Goal: Information Seeking & Learning: Learn about a topic

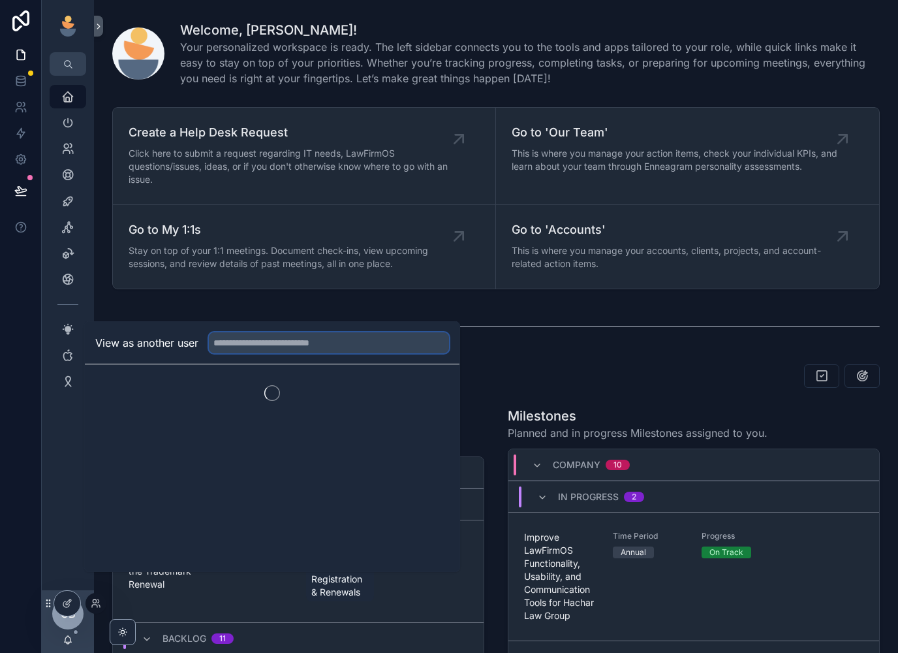
click at [341, 353] on input "text" at bounding box center [329, 342] width 240 height 21
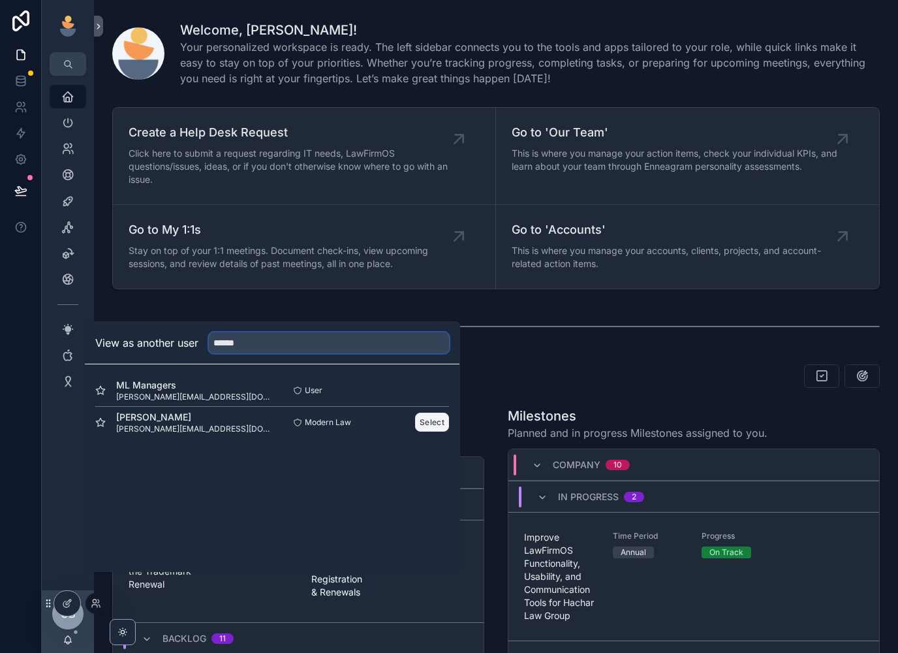
type input "******"
click at [418, 431] on button "Select" at bounding box center [432, 422] width 34 height 19
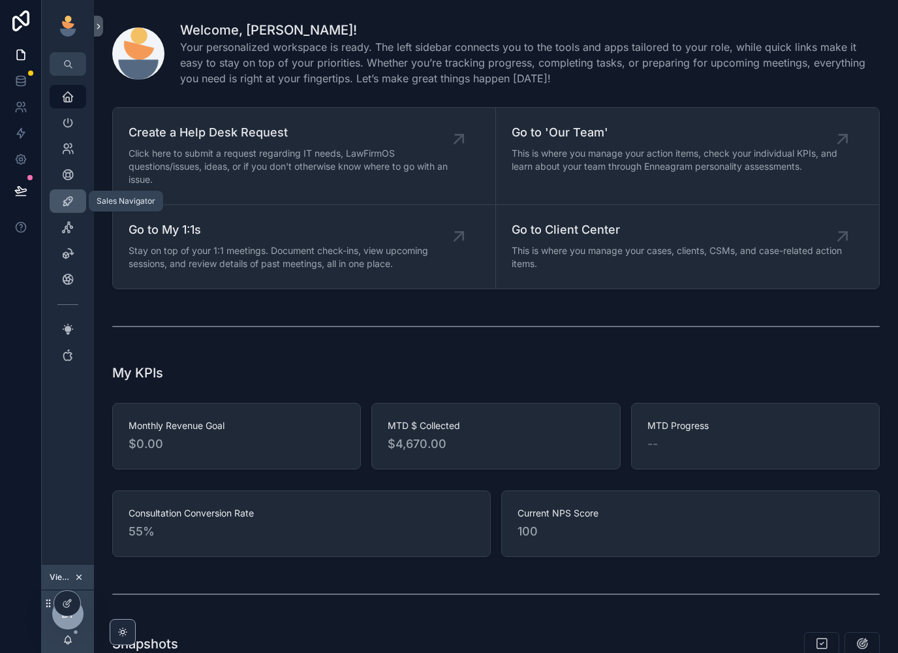
click at [71, 203] on icon "scrollable content" at bounding box center [67, 201] width 13 height 13
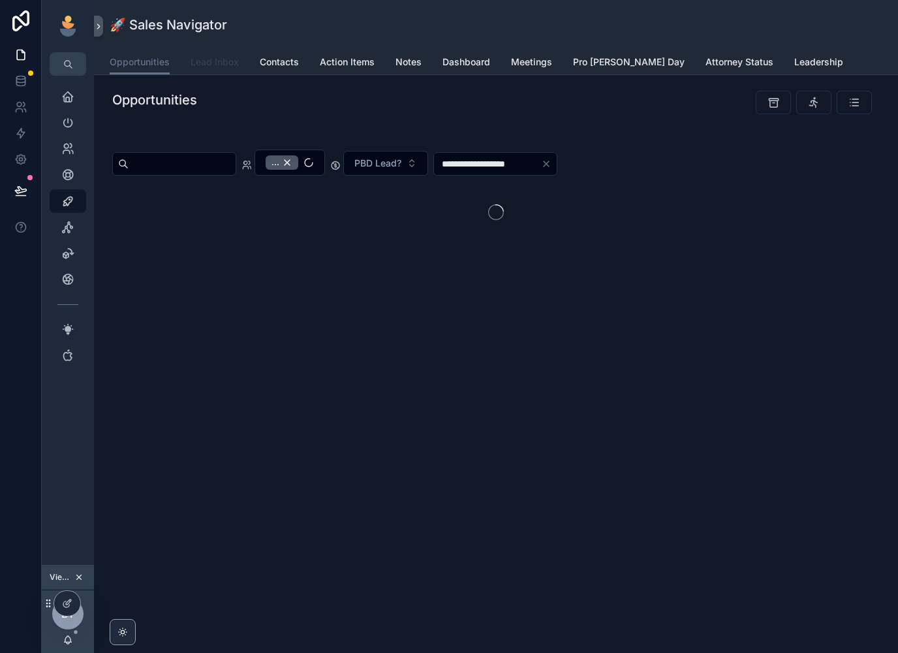
click at [216, 68] on span "Lead Inbox" at bounding box center [215, 61] width 48 height 13
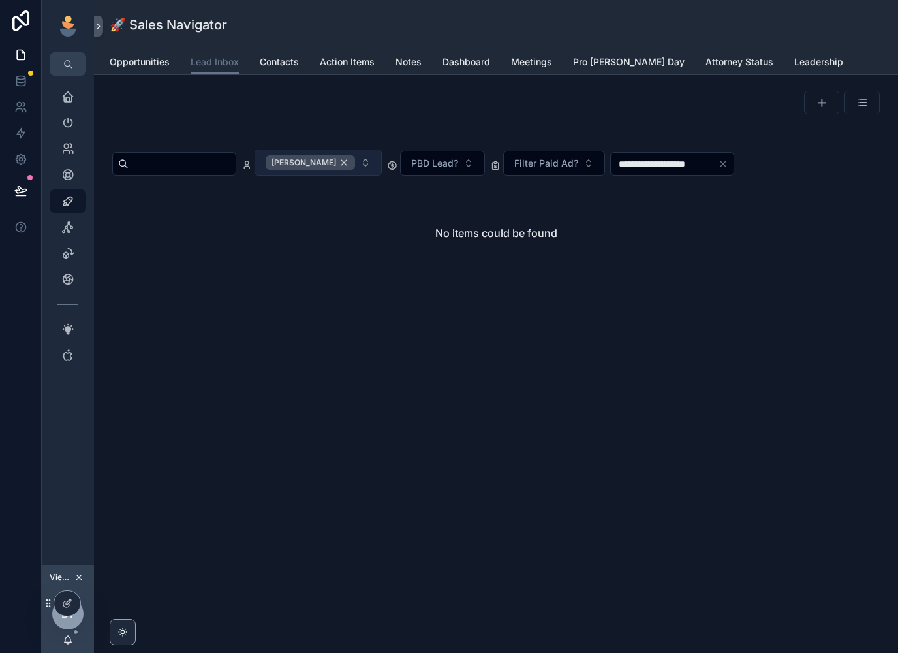
click at [313, 162] on span "[PERSON_NAME]" at bounding box center [304, 162] width 65 height 10
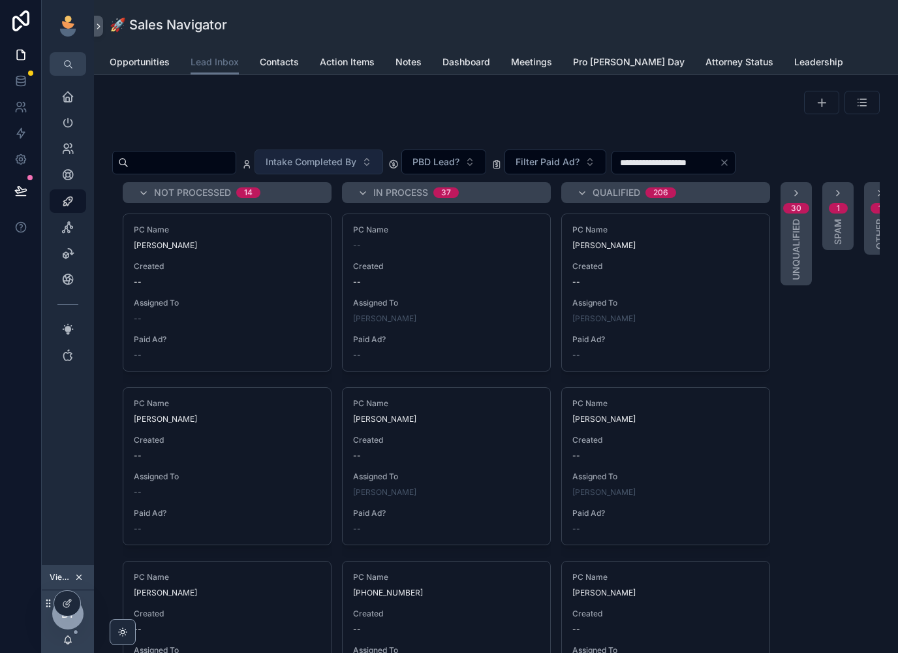
click at [367, 135] on div "scrollable content" at bounding box center [496, 138] width 768 height 7
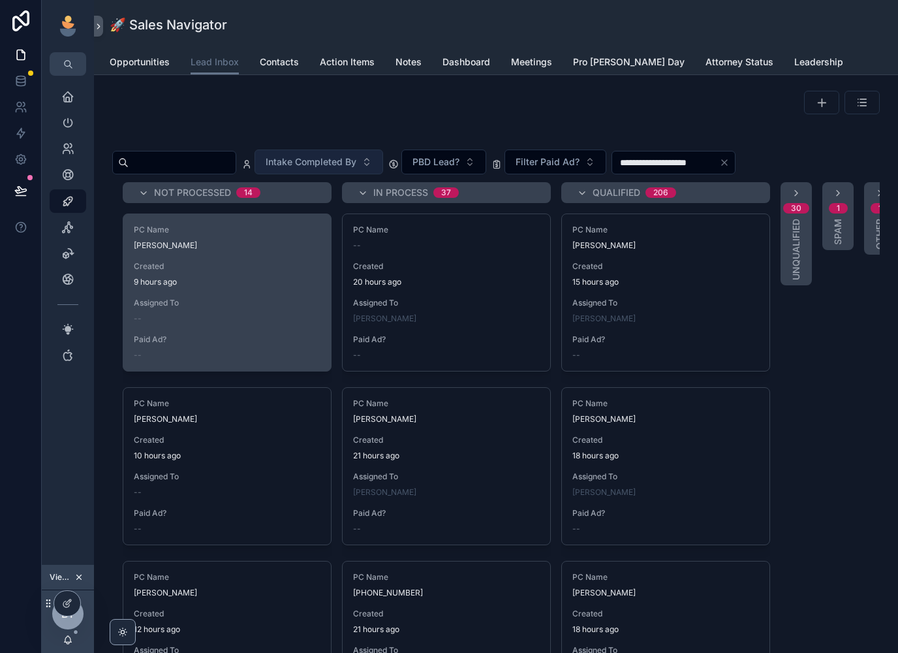
scroll to position [-1, 0]
click at [279, 326] on div "PC Name [PERSON_NAME] Created 9 hours ago Assigned To -- Paid Ad? --" at bounding box center [227, 292] width 208 height 157
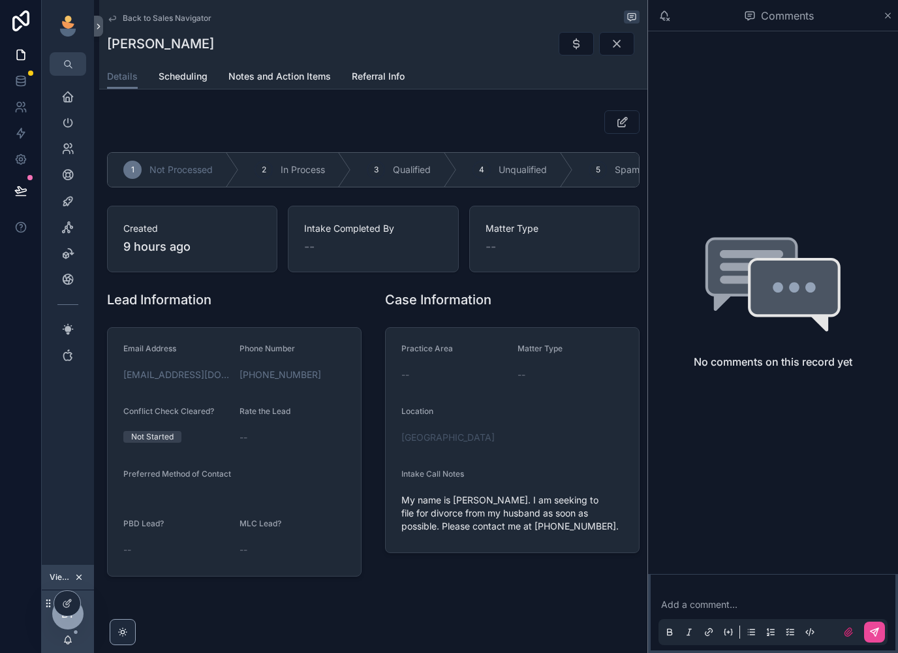
scroll to position [5, 0]
click at [174, 72] on span "Scheduling" at bounding box center [183, 76] width 49 height 13
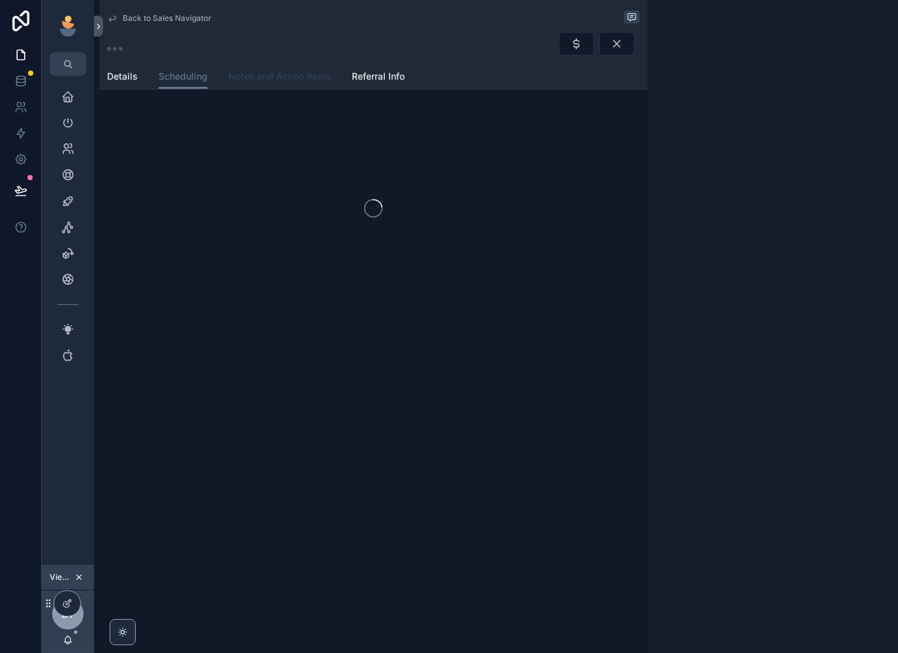
click at [296, 74] on span "Notes and Action Items" at bounding box center [279, 76] width 102 height 13
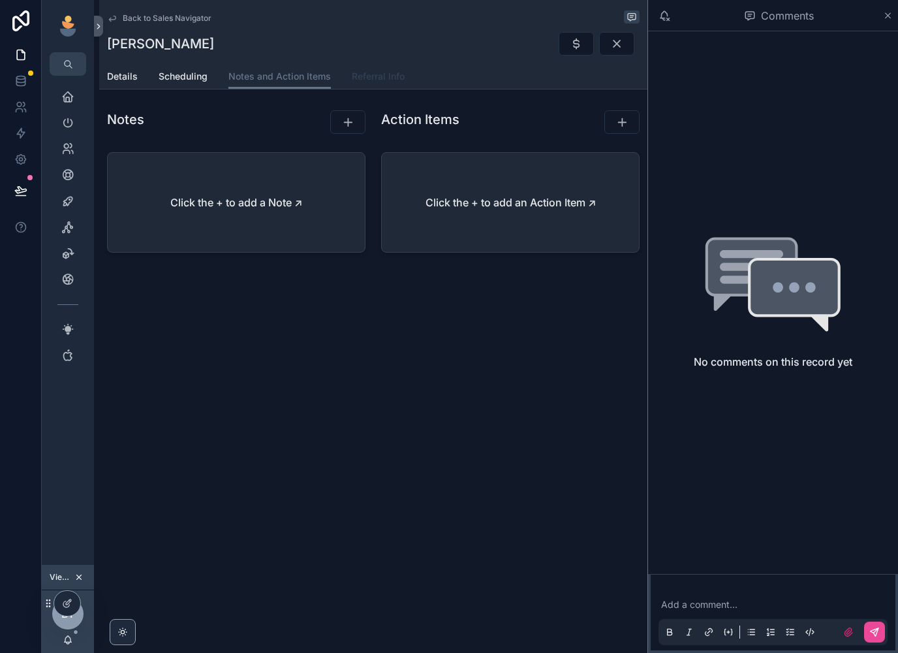
click at [383, 80] on link "Referral Info" at bounding box center [378, 78] width 53 height 26
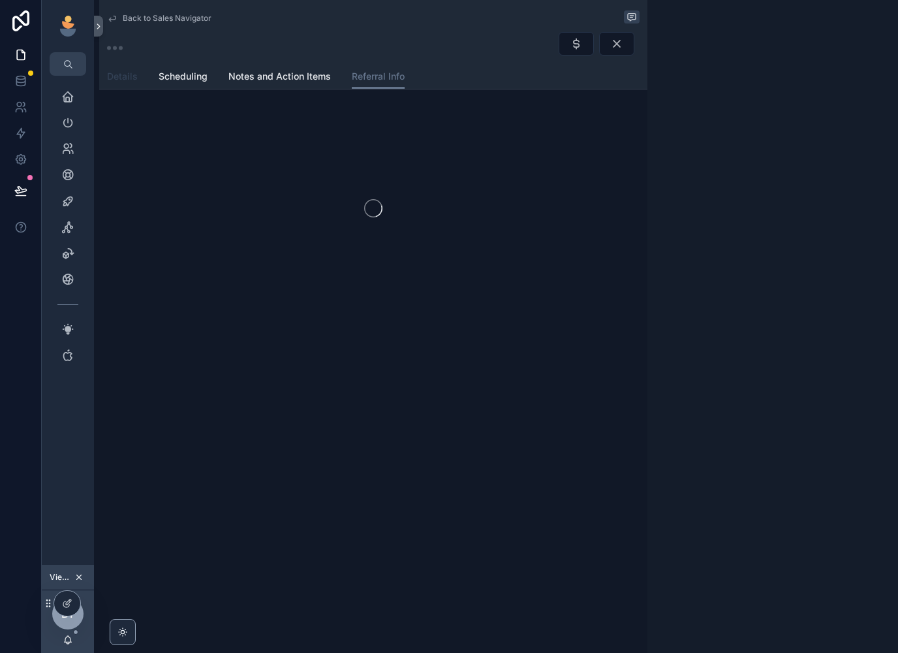
click at [127, 73] on span "Details" at bounding box center [122, 76] width 31 height 13
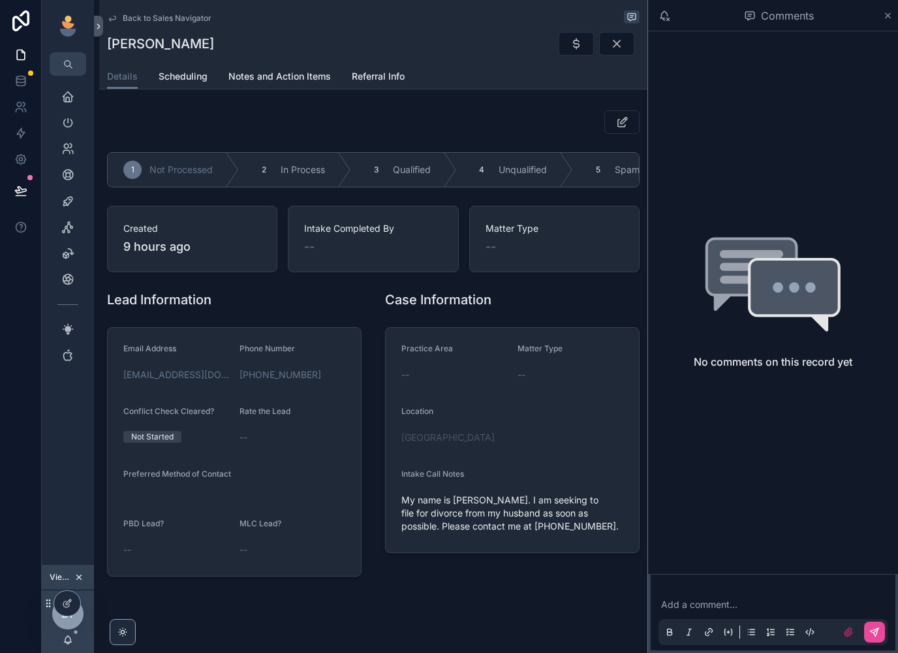
click at [148, 13] on span "Back to Sales Navigator" at bounding box center [167, 18] width 89 height 10
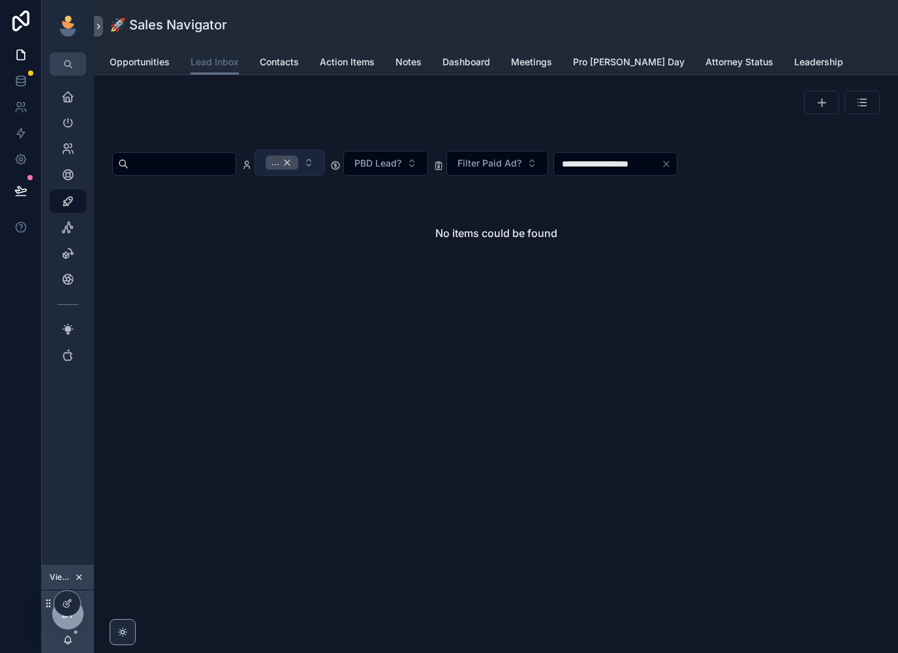
click at [298, 157] on div "..." at bounding box center [282, 162] width 33 height 14
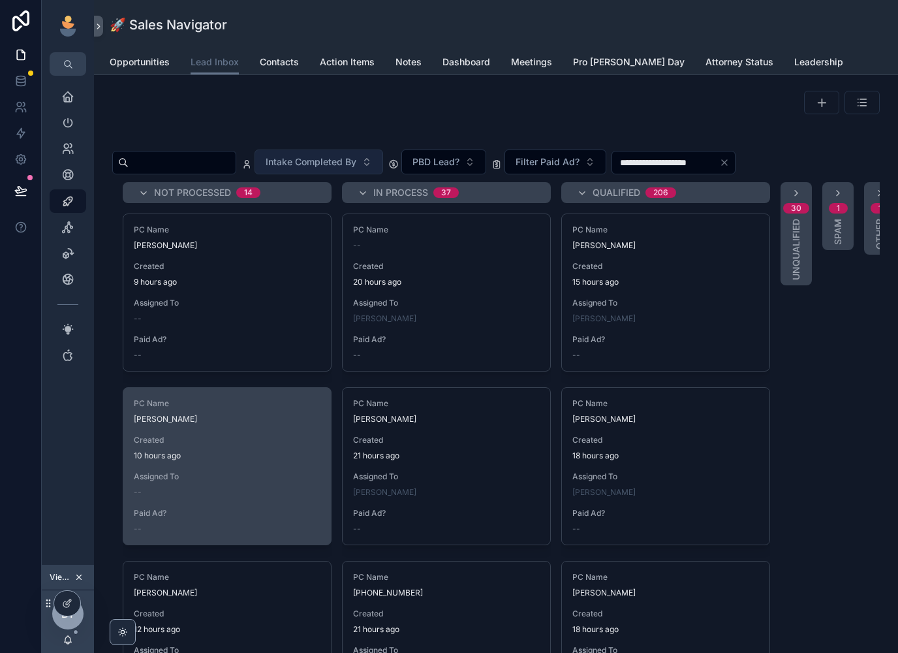
click at [245, 435] on span "Created" at bounding box center [227, 440] width 187 height 10
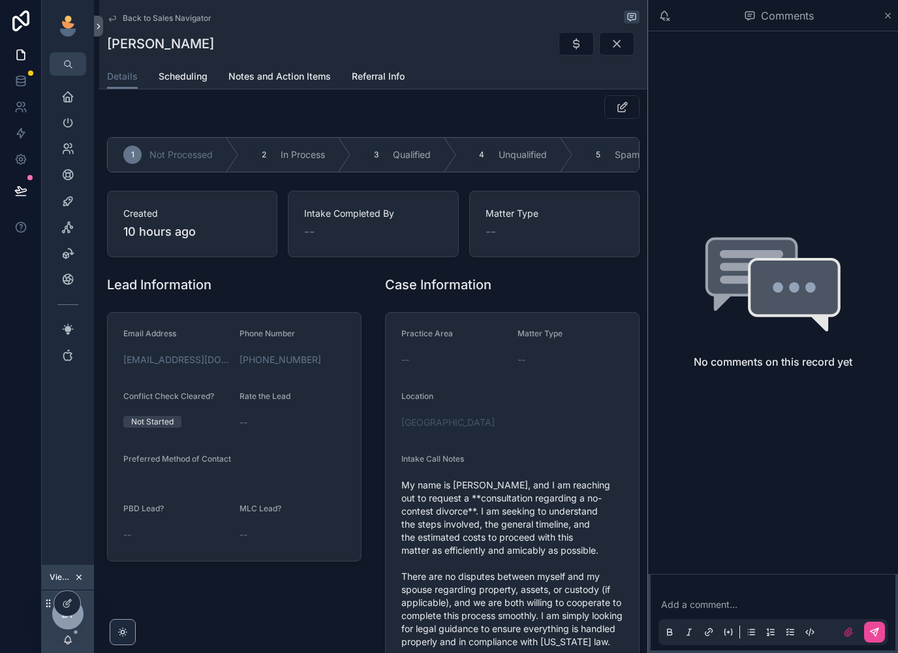
scroll to position [15, 0]
click at [140, 16] on span "Back to Sales Navigator" at bounding box center [167, 18] width 89 height 10
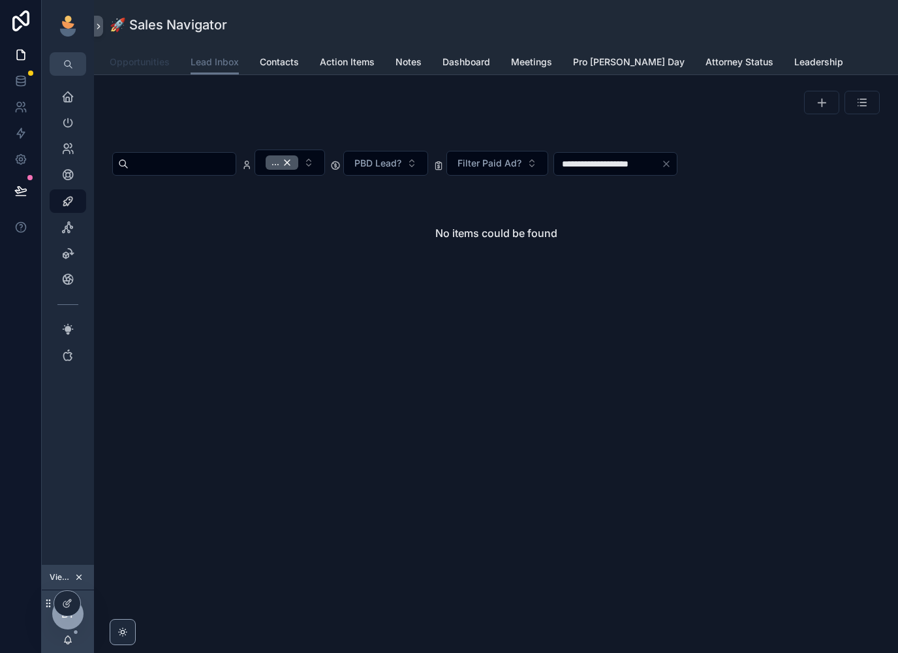
click at [136, 57] on span "Opportunities" at bounding box center [140, 61] width 60 height 13
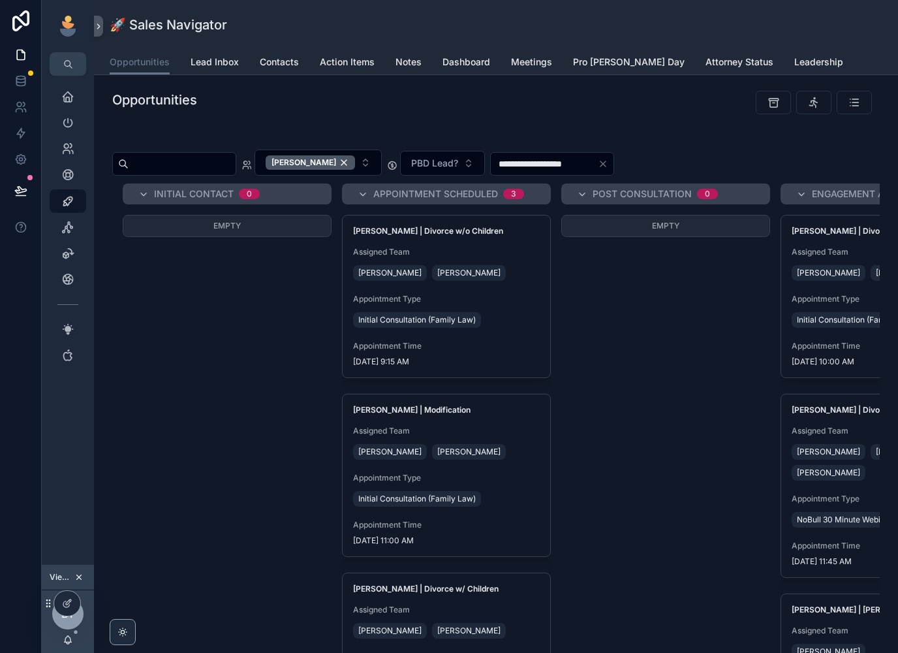
scroll to position [21, 0]
click at [355, 155] on div "[PERSON_NAME]" at bounding box center [310, 162] width 89 height 14
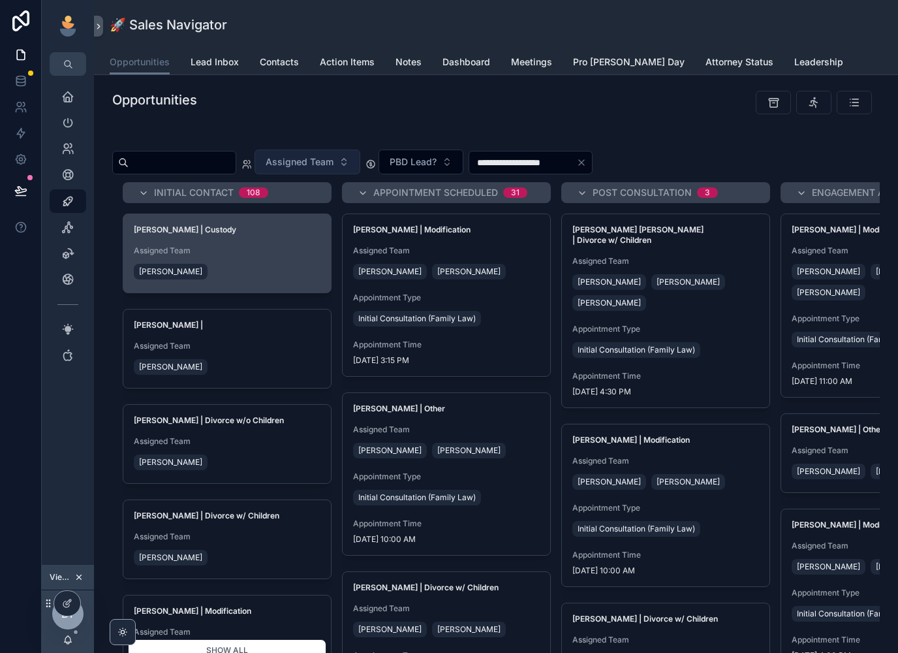
click at [244, 261] on div "[PERSON_NAME]" at bounding box center [227, 271] width 187 height 21
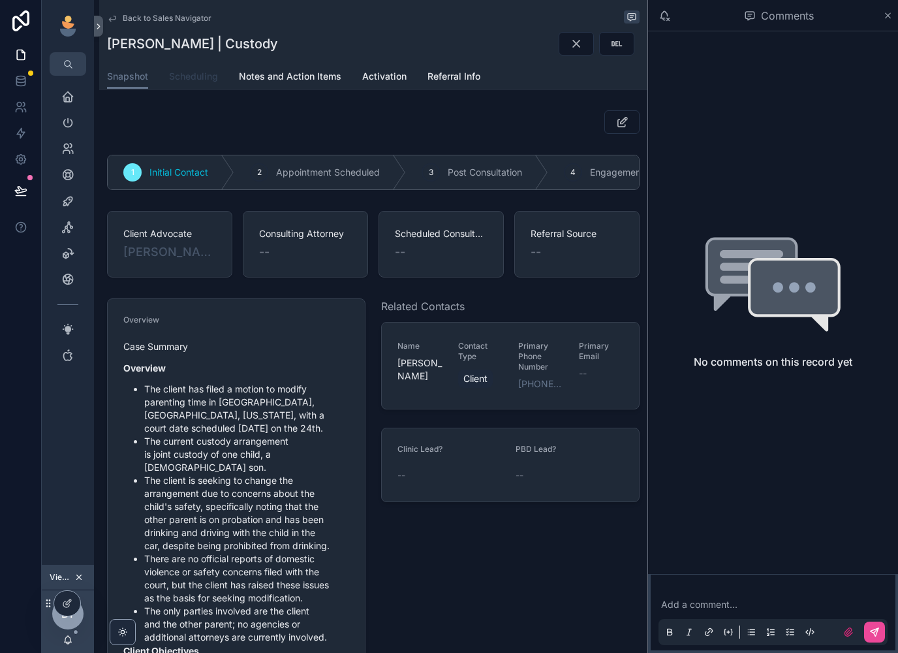
click at [217, 70] on span "Scheduling" at bounding box center [193, 76] width 49 height 13
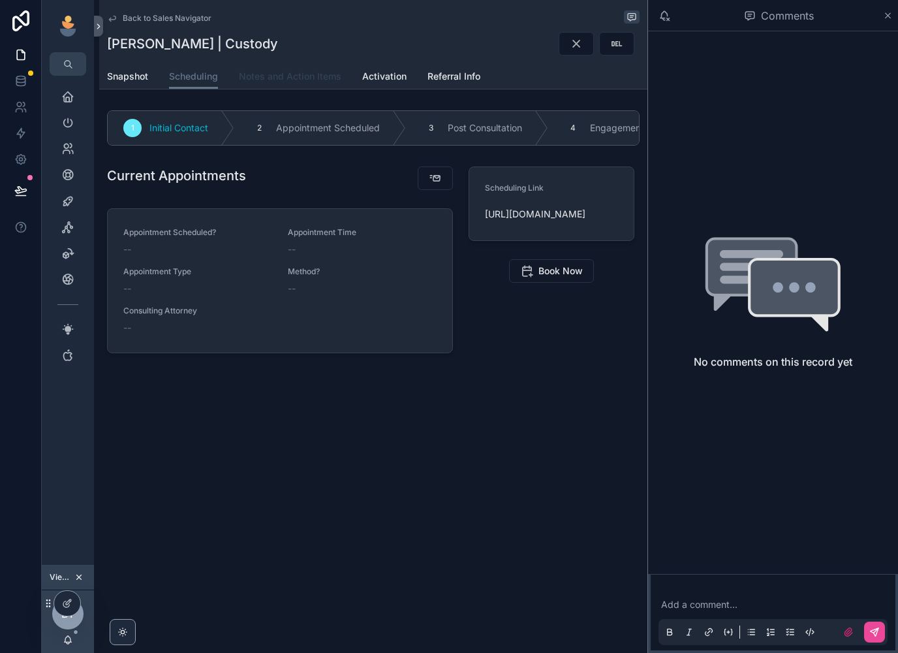
click at [262, 70] on span "Notes and Action Items" at bounding box center [290, 76] width 102 height 13
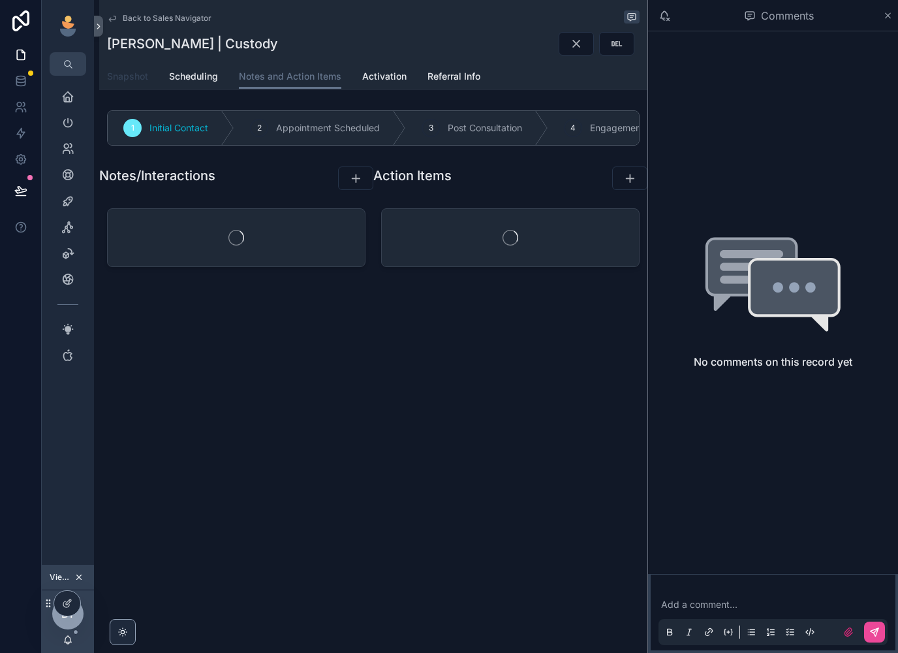
click at [113, 70] on span "Snapshot" at bounding box center [127, 76] width 41 height 13
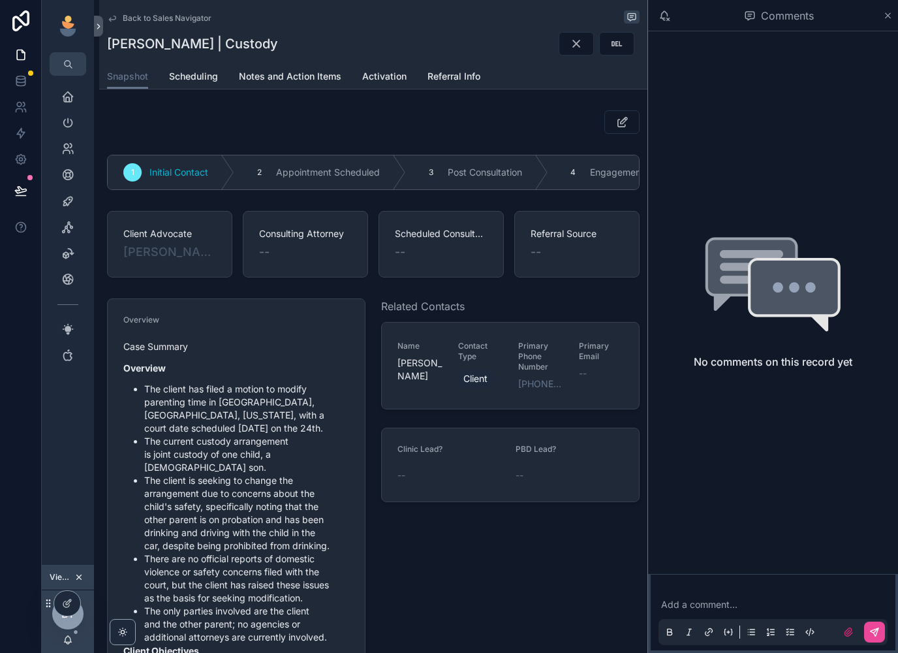
click at [170, 18] on span "Back to Sales Navigator" at bounding box center [167, 18] width 89 height 10
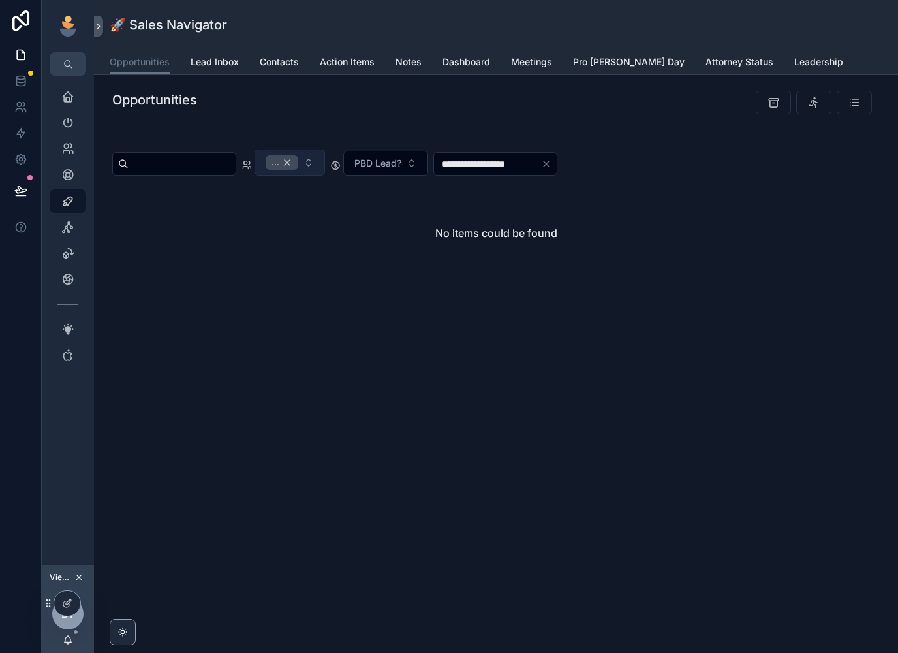
click at [298, 159] on div "..." at bounding box center [282, 162] width 33 height 14
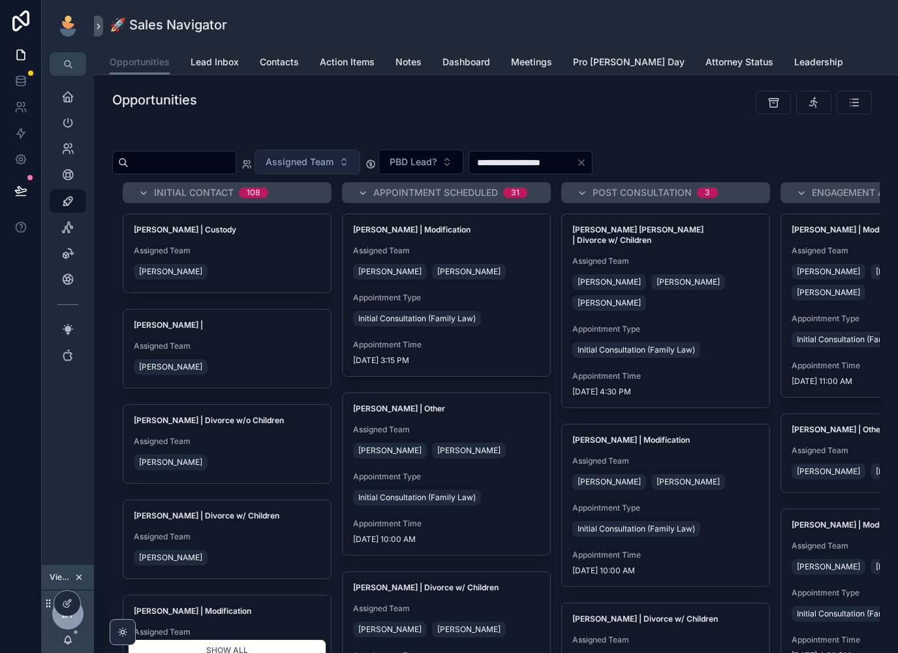
click at [315, 164] on span "Assigned Team" at bounding box center [300, 161] width 68 height 13
click at [313, 164] on span "Assigned Team" at bounding box center [300, 161] width 68 height 13
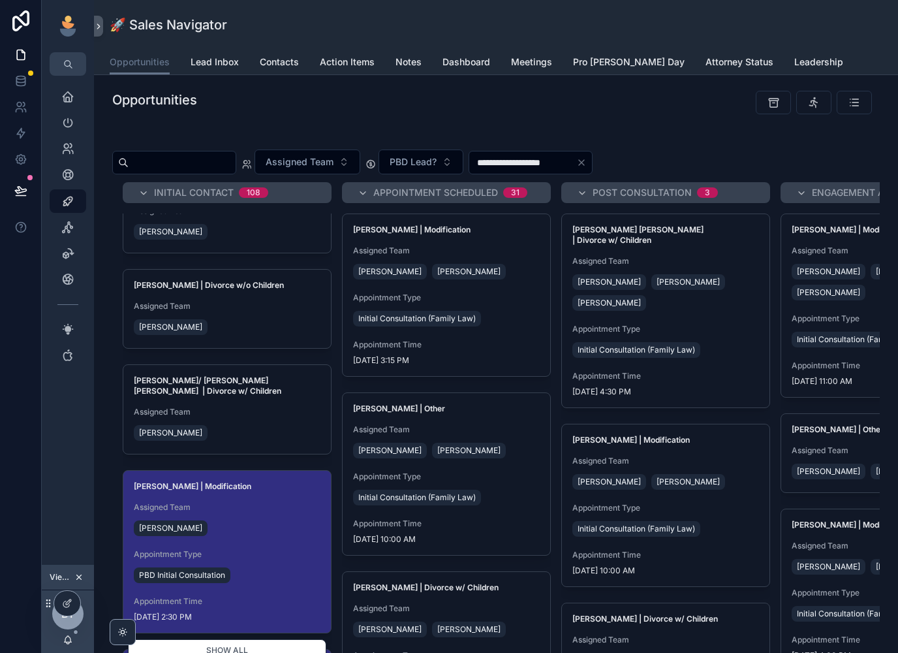
scroll to position [559, 0]
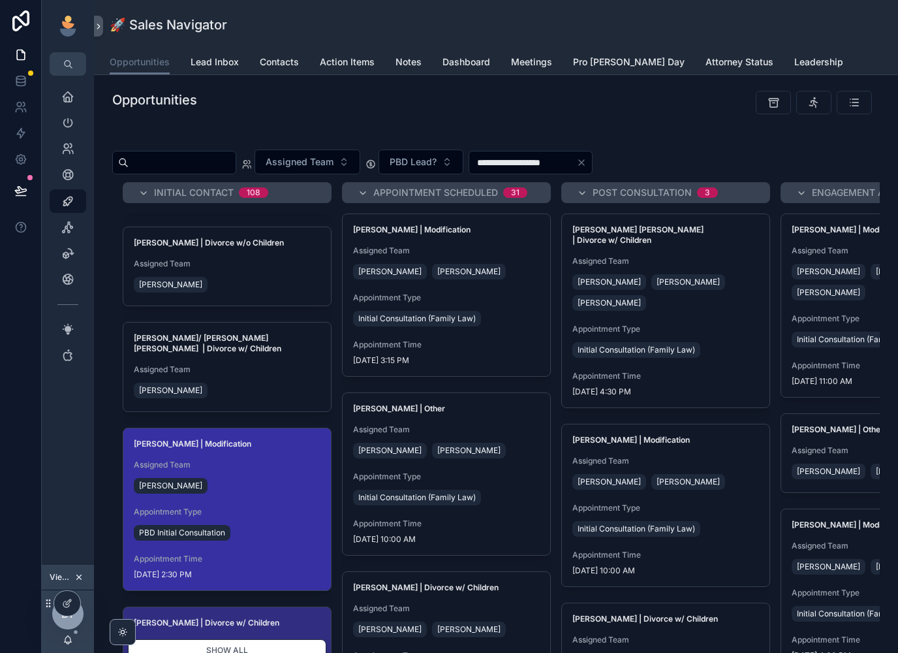
click at [255, 478] on div "[PERSON_NAME]" at bounding box center [227, 485] width 187 height 21
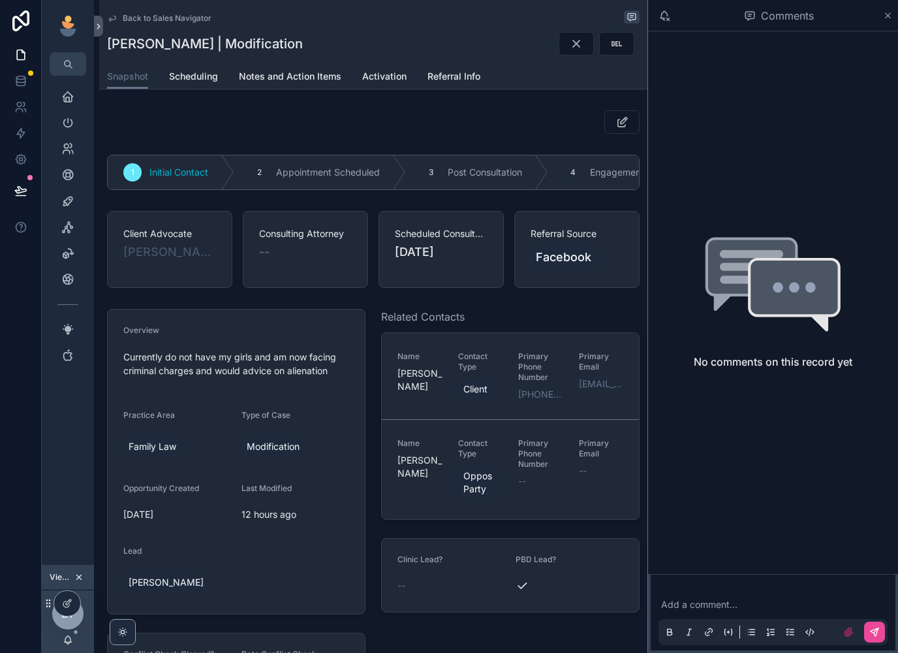
click at [139, 22] on span "Back to Sales Navigator" at bounding box center [167, 18] width 89 height 10
